Goal: Task Accomplishment & Management: Complete application form

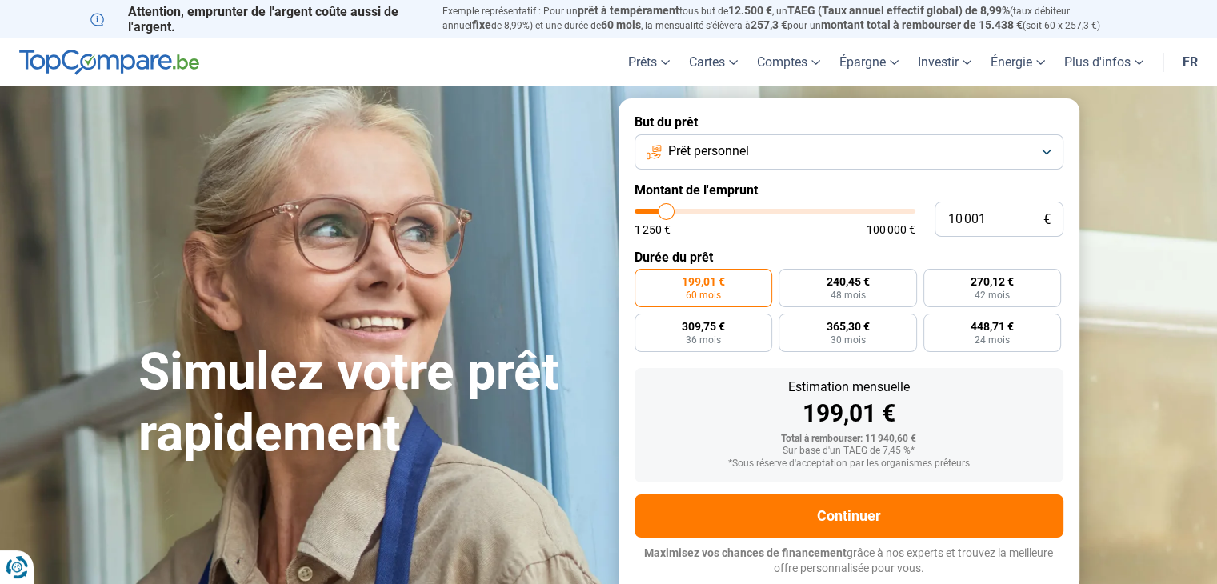
click at [1198, 67] on link "fr" at bounding box center [1190, 61] width 34 height 47
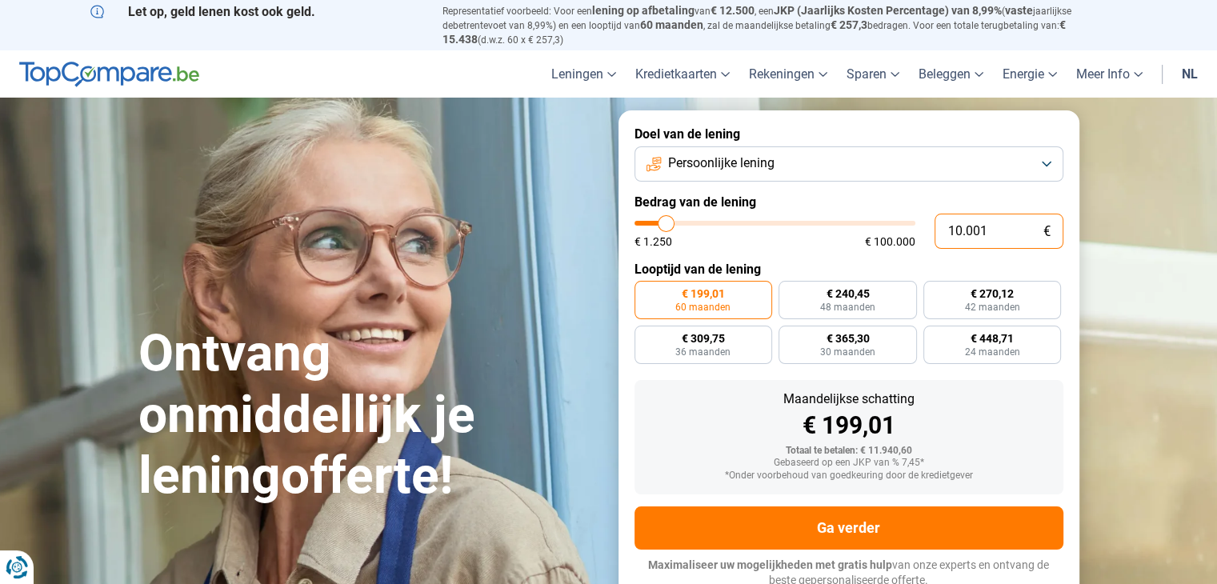
drag, startPoint x: 993, startPoint y: 235, endPoint x: 814, endPoint y: 235, distance: 179.3
click at [814, 235] on div "10.001 € € 1.250 € 100.000" at bounding box center [849, 231] width 429 height 35
type input "4"
type input "1250"
type input "44"
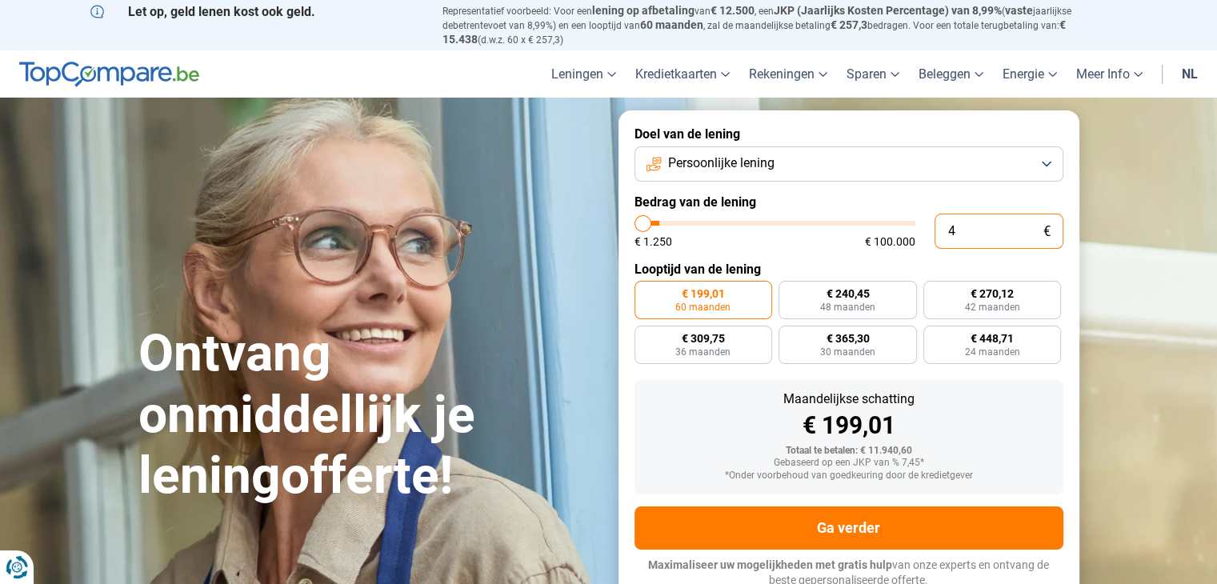
type input "1250"
type input "440"
type input "1250"
type input "4.400"
type input "4500"
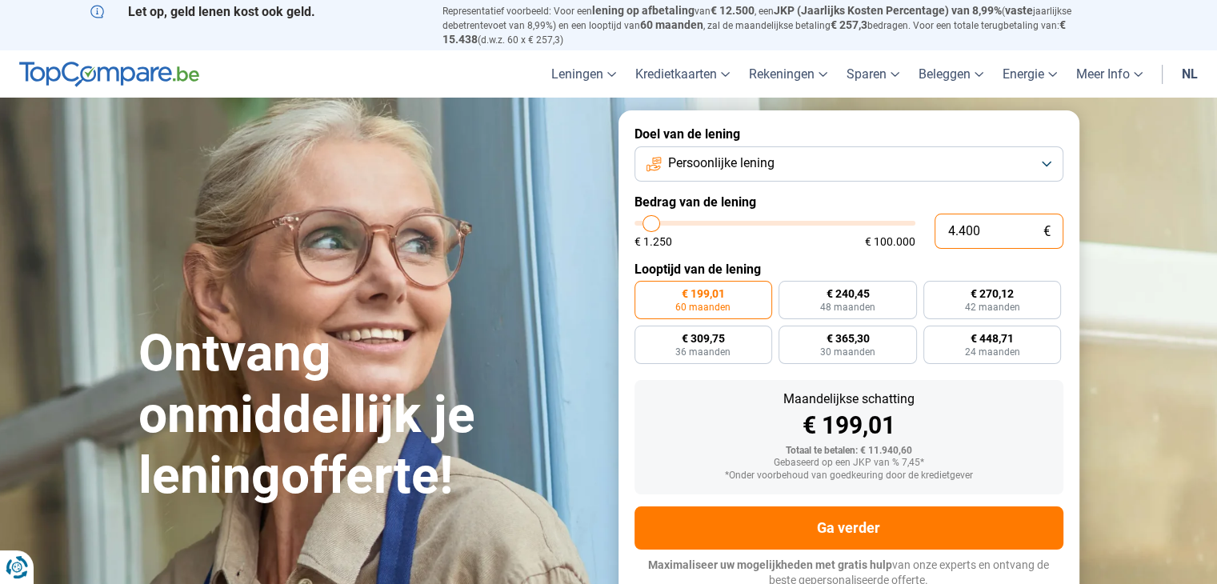
type input "44.000"
type input "44000"
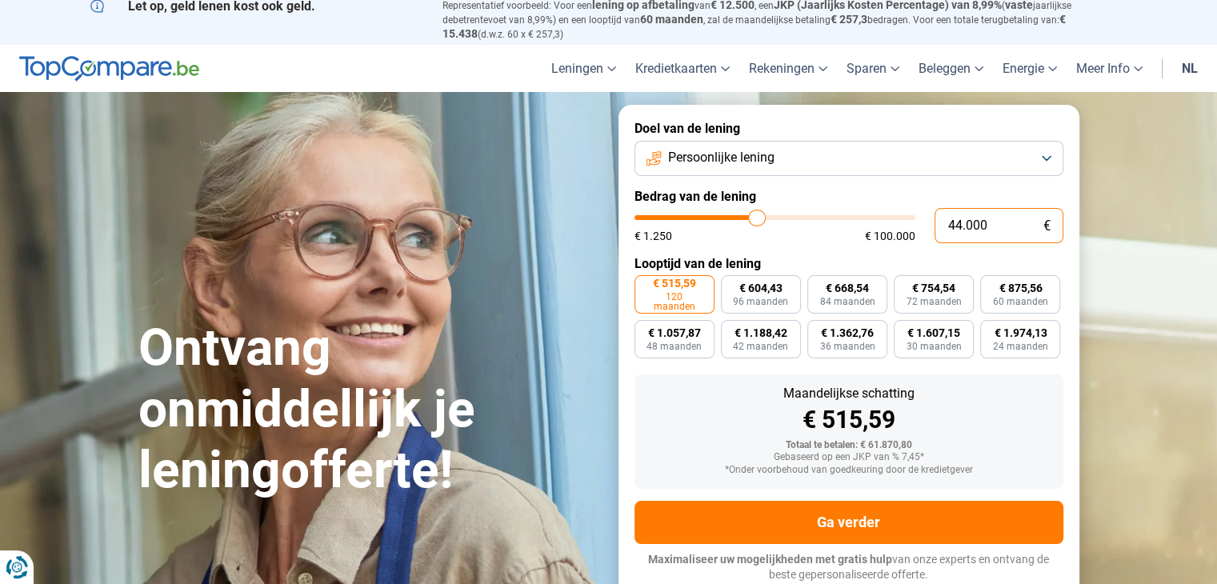
scroll to position [6, 0]
type input "44.000"
click at [669, 298] on span "120 maanden" at bounding box center [674, 300] width 59 height 19
click at [645, 285] on input "€ 515,59 120 maanden" at bounding box center [640, 280] width 10 height 10
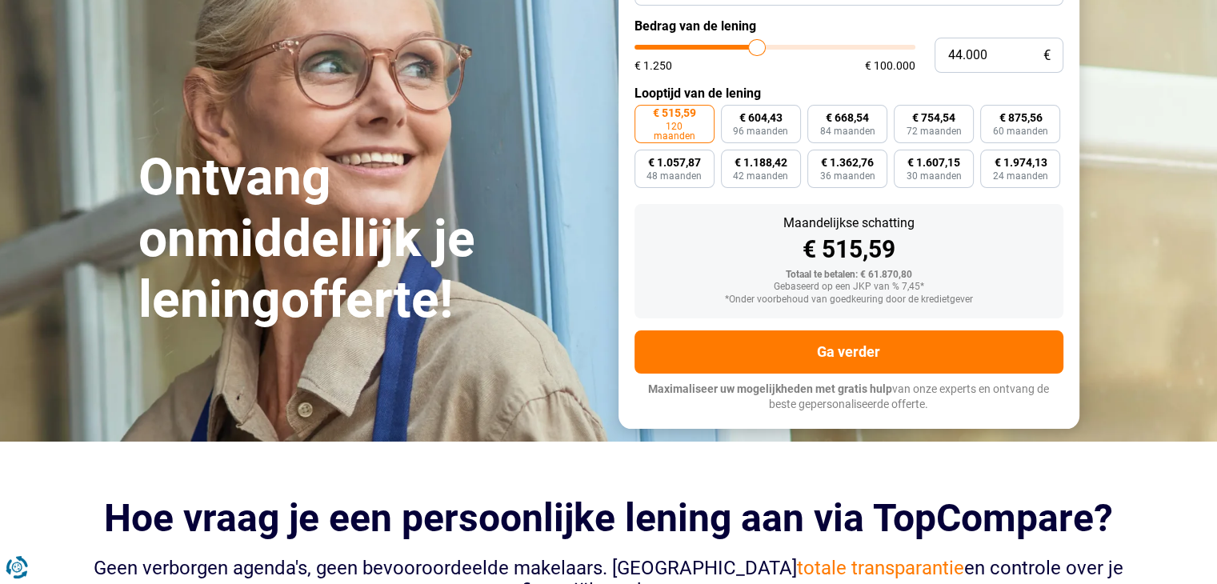
scroll to position [192, 0]
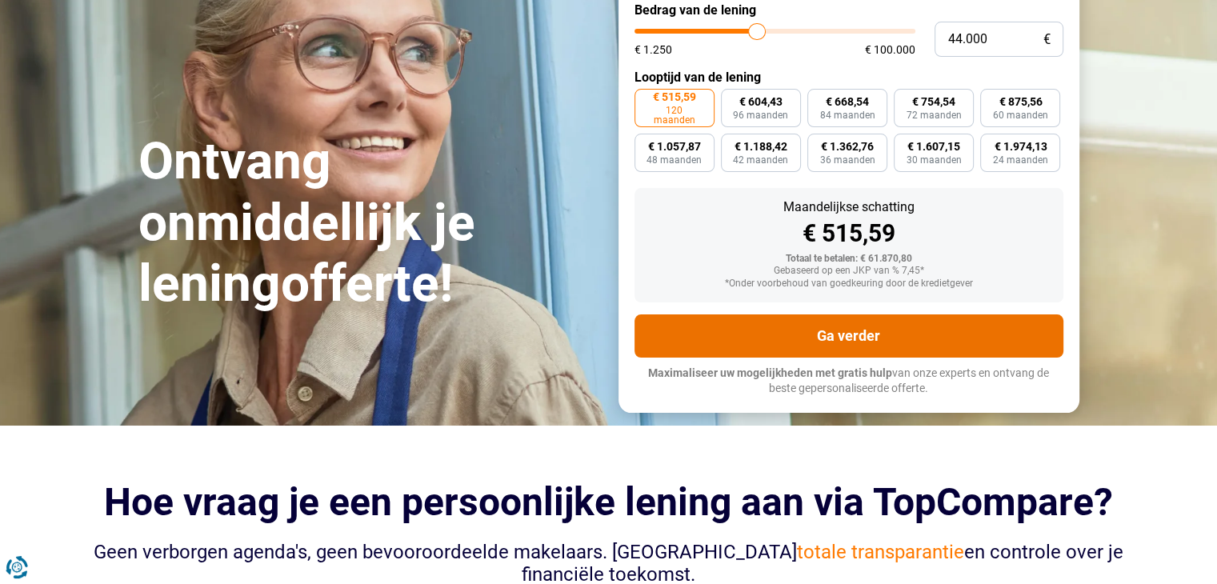
click at [786, 327] on button "Ga verder" at bounding box center [849, 336] width 429 height 43
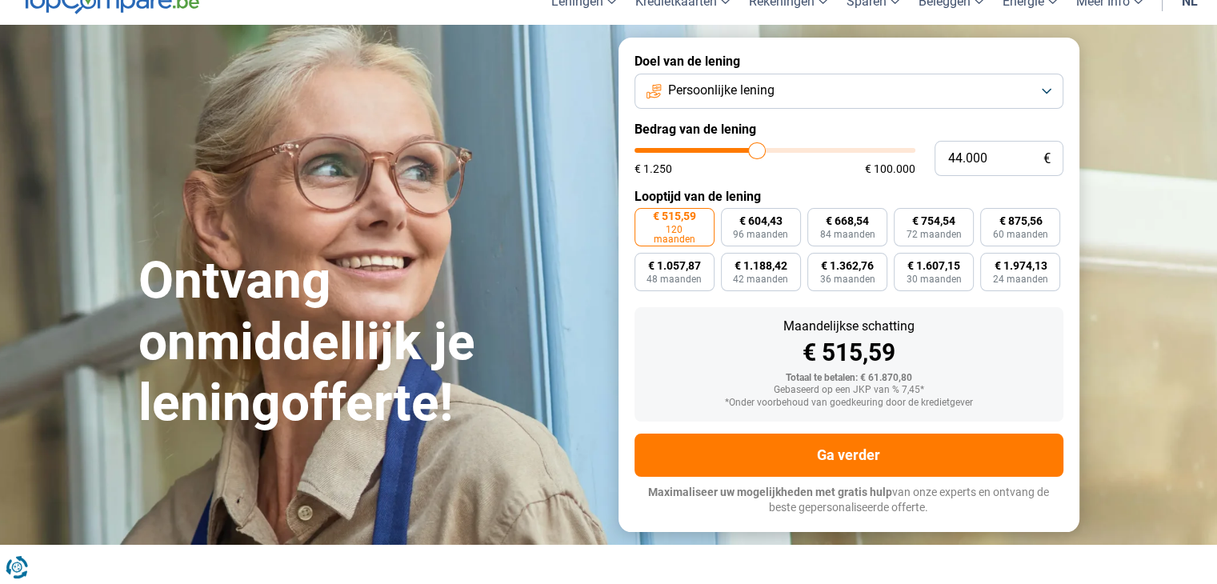
scroll to position [59, 0]
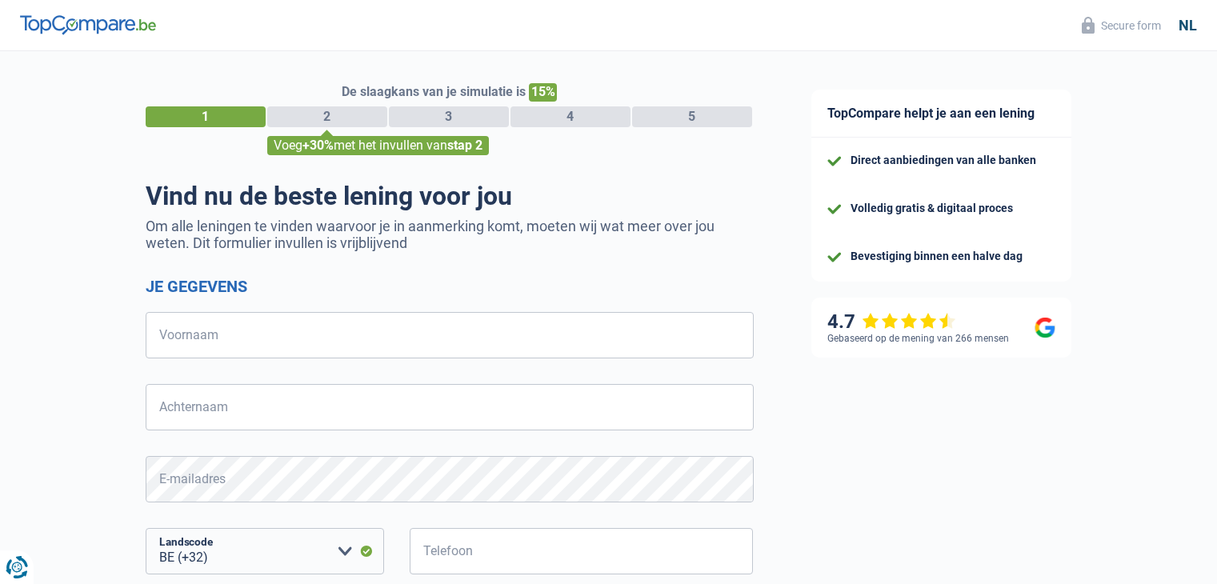
select select "32"
